Goal: Task Accomplishment & Management: Use online tool/utility

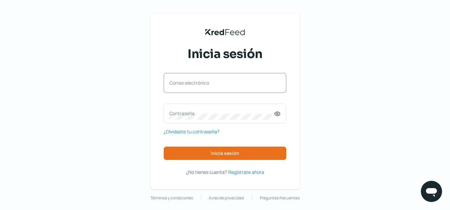
click at [198, 84] on label "Correo electrónico" at bounding box center [221, 82] width 105 height 6
click at [198, 84] on input "Correo electrónico" at bounding box center [224, 86] width 111 height 6
type input "[PERSON_NAME][DOMAIN_NAME][EMAIL_ADDRESS][DOMAIN_NAME]"
click at [198, 113] on label "Contraseña" at bounding box center [221, 113] width 105 height 6
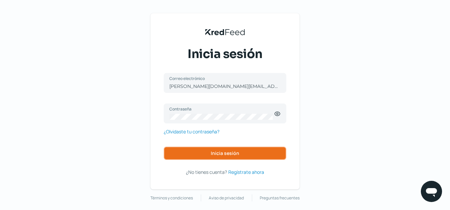
click at [202, 149] on button "Inicia sesión" at bounding box center [225, 152] width 123 height 13
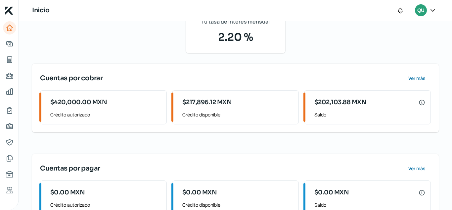
scroll to position [66, 0]
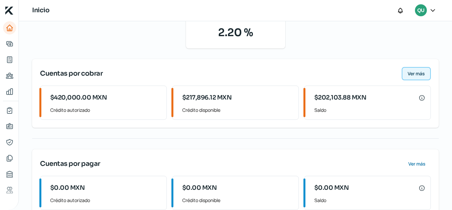
click at [417, 72] on span "Ver más" at bounding box center [416, 73] width 17 height 5
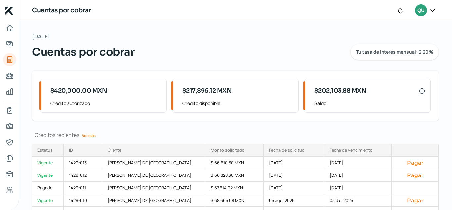
scroll to position [33, 0]
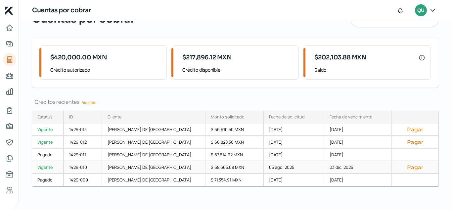
click at [410, 167] on button "Pagar" at bounding box center [415, 167] width 35 height 7
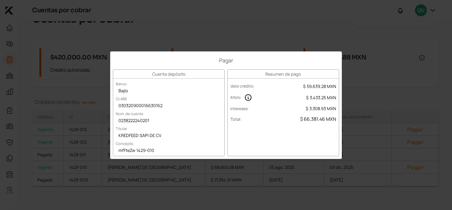
click at [399, 70] on div "Pagar Cuenta depósito Banco Bajío CLABE 030320900016630162 Núm. de cuenta 02382…" at bounding box center [226, 105] width 452 height 210
